Goal: Task Accomplishment & Management: Manage account settings

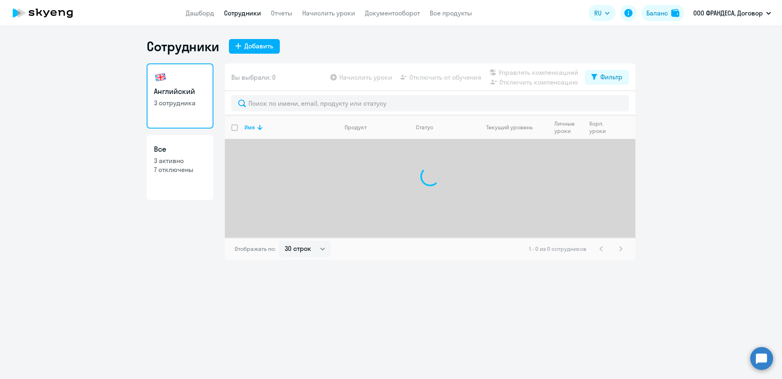
select select "30"
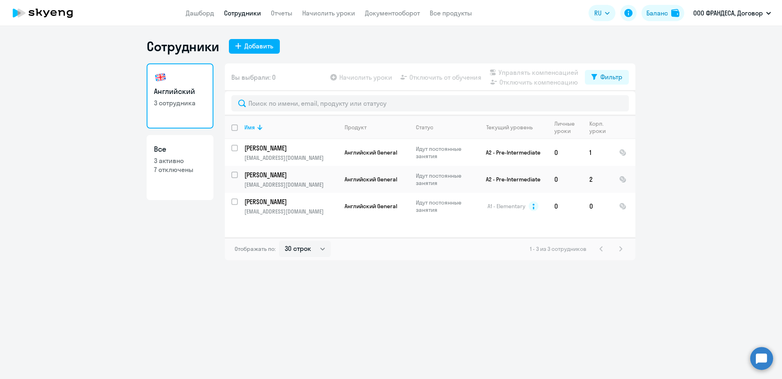
click at [232, 129] on input "deselect all" at bounding box center [239, 133] width 16 height 16
checkbox input "true"
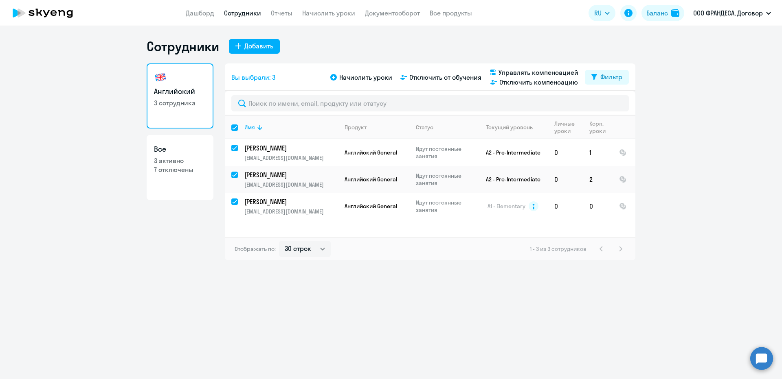
checkbox input "true"
click at [506, 68] on span "Управлять компенсацией" at bounding box center [538, 73] width 80 height 10
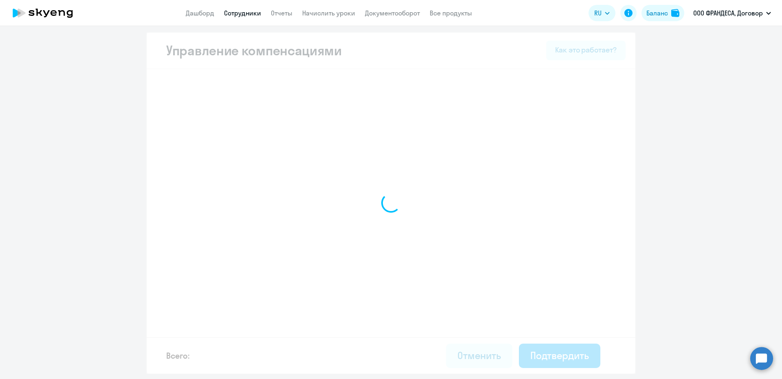
select select "MONTHLY"
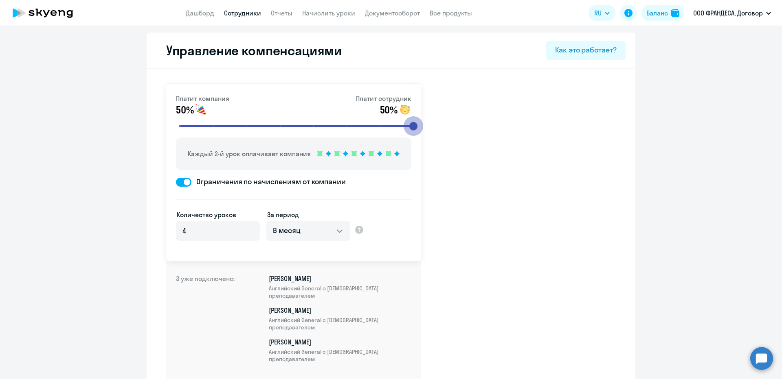
drag, startPoint x: 283, startPoint y: 130, endPoint x: 552, endPoint y: 114, distance: 269.6
click at [423, 117] on input "range" at bounding box center [297, 126] width 252 height 18
drag, startPoint x: 409, startPoint y: 123, endPoint x: 258, endPoint y: 129, distance: 151.1
type input "3"
click at [258, 129] on input "range" at bounding box center [297, 126] width 252 height 18
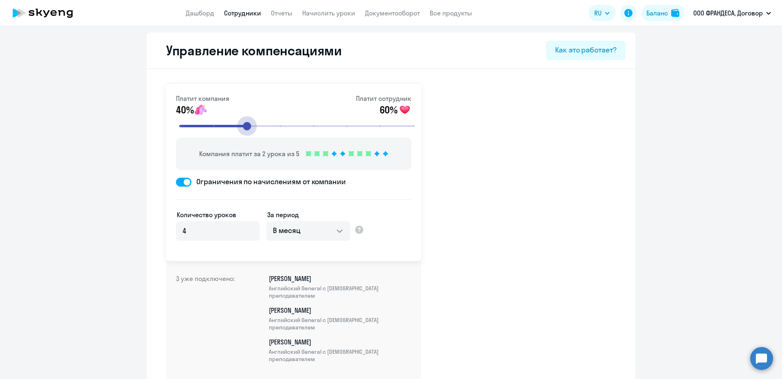
click at [239, 8] on app-menu-item-link "Сотрудники" at bounding box center [242, 13] width 37 height 10
click at [241, 11] on link "Сотрудники" at bounding box center [242, 13] width 37 height 8
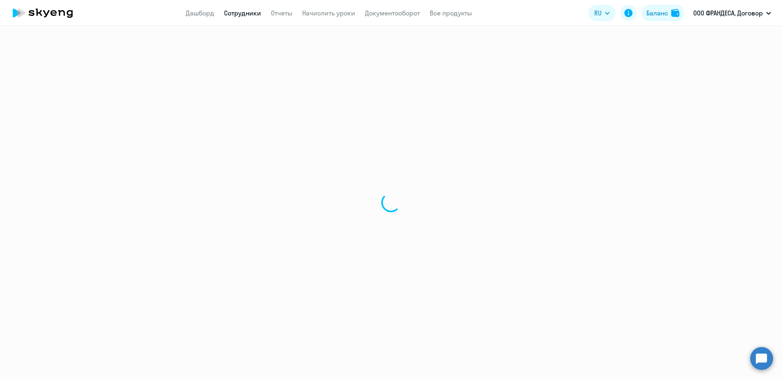
select select "30"
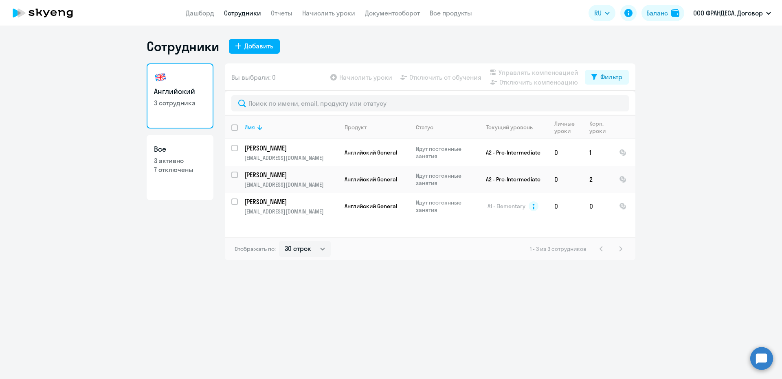
click at [232, 127] on input "deselect all" at bounding box center [239, 133] width 16 height 16
checkbox input "true"
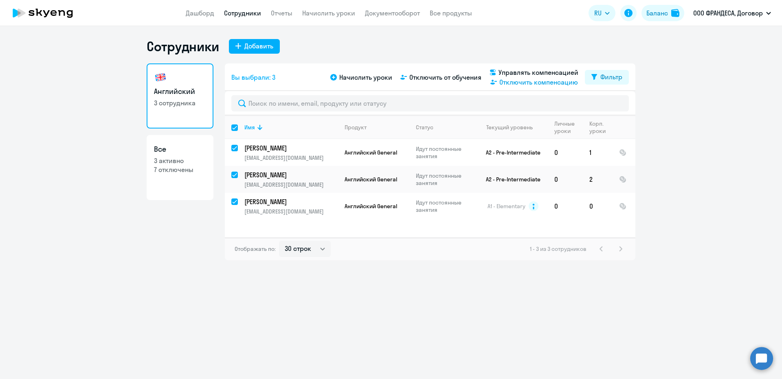
click at [509, 81] on span "Отключить компенсацию" at bounding box center [538, 82] width 79 height 10
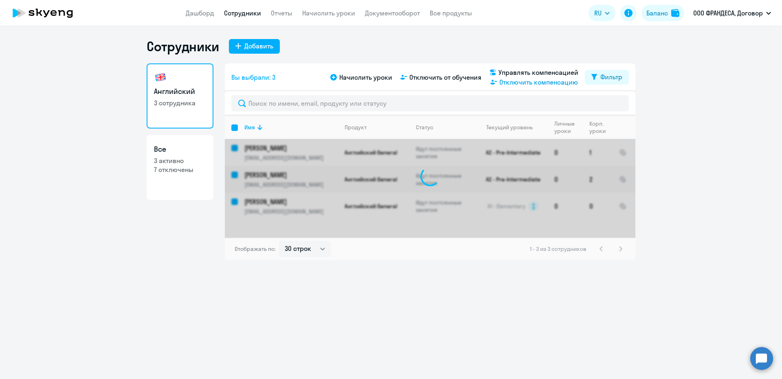
checkbox input "false"
